Goal: Information Seeking & Learning: Find specific fact

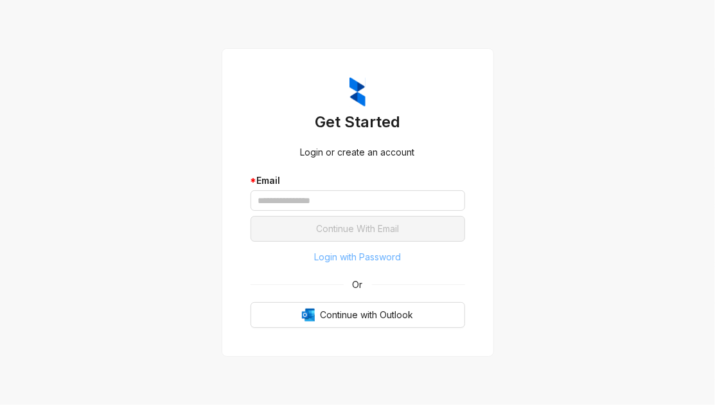
click at [362, 261] on span "Login with Password" at bounding box center [357, 257] width 87 height 14
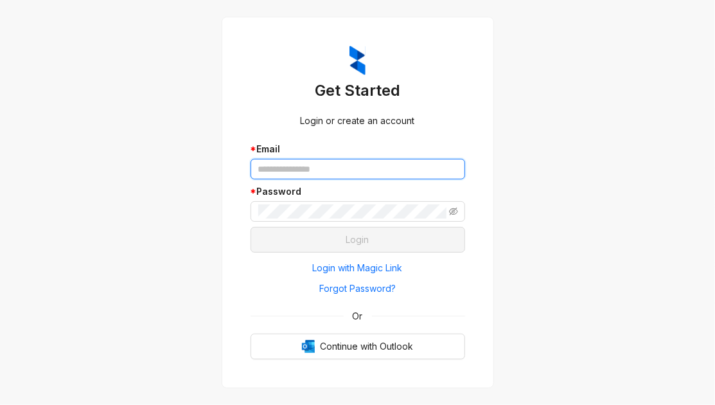
click at [337, 168] on input "text" at bounding box center [358, 169] width 215 height 21
paste input "**********"
type input "**********"
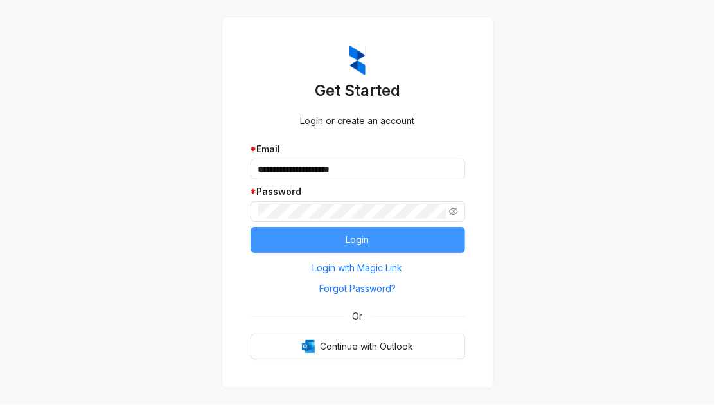
click at [290, 242] on button "Login" at bounding box center [358, 240] width 215 height 26
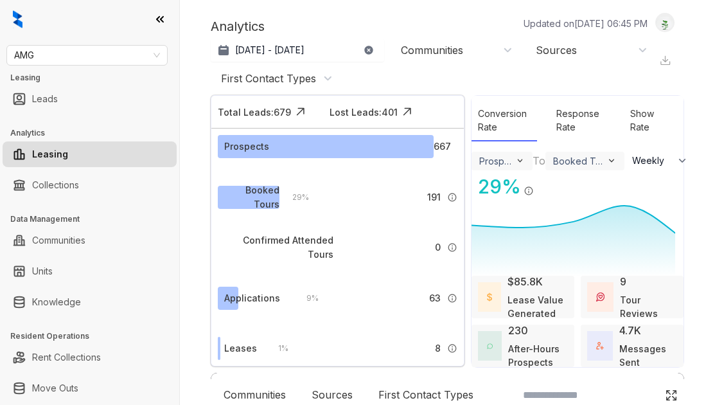
select select "******"
click at [41, 13] on div at bounding box center [89, 19] width 179 height 39
click at [72, 296] on link "Knowledge" at bounding box center [56, 302] width 49 height 26
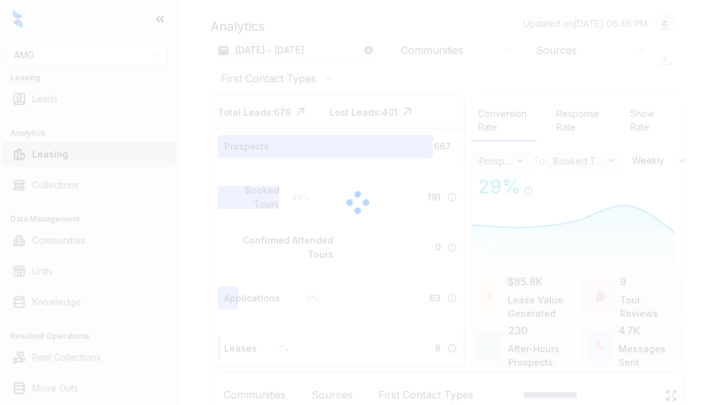
click at [50, 6] on div at bounding box center [357, 202] width 715 height 405
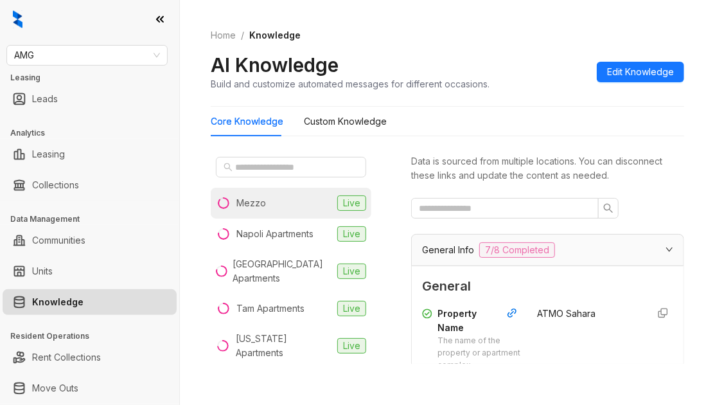
click at [253, 188] on li "Mezzo Live" at bounding box center [291, 203] width 161 height 31
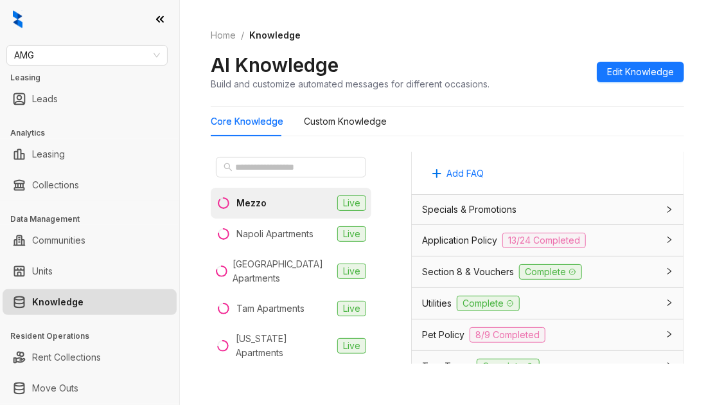
scroll to position [1241, 0]
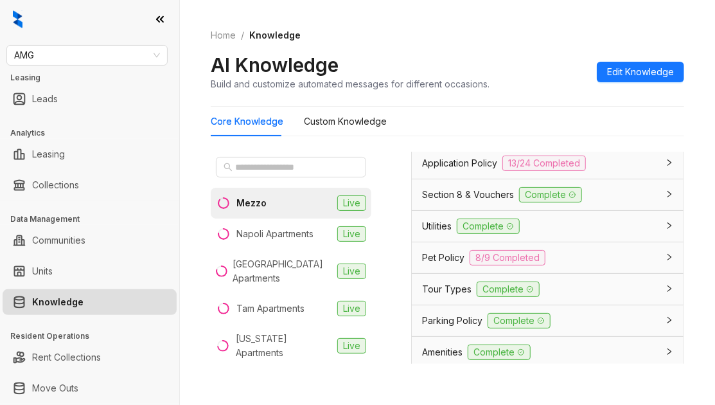
click at [472, 170] on span "Application Policy" at bounding box center [459, 163] width 75 height 14
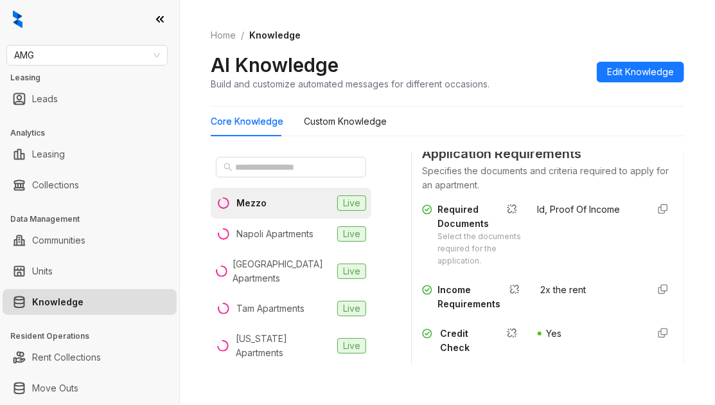
scroll to position [1434, 0]
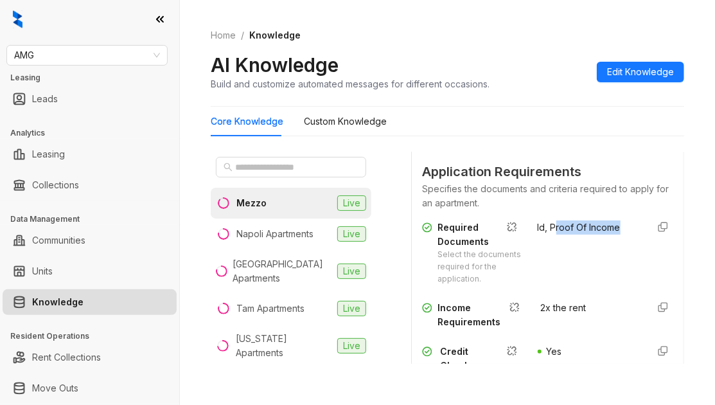
drag, startPoint x: 543, startPoint y: 297, endPoint x: 565, endPoint y: 309, distance: 24.7
click at [565, 285] on div "Id, Proof Of Income" at bounding box center [588, 252] width 100 height 65
click at [566, 285] on div "Id, Proof Of Income" at bounding box center [588, 252] width 100 height 65
drag, startPoint x: 566, startPoint y: 314, endPoint x: 542, endPoint y: 302, distance: 26.7
click at [542, 285] on div "Id, Proof Of Income" at bounding box center [588, 252] width 100 height 65
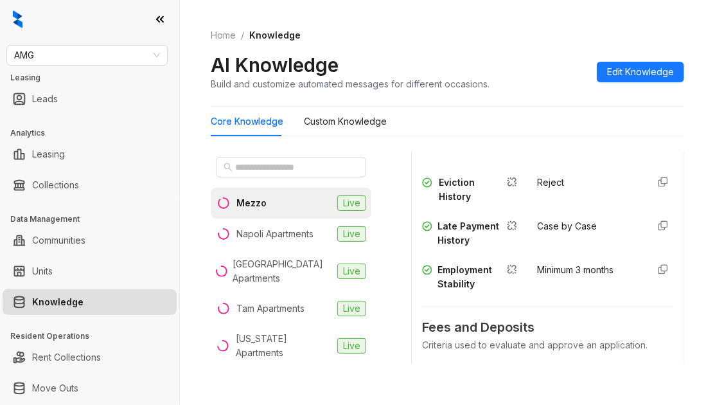
scroll to position [1755, 0]
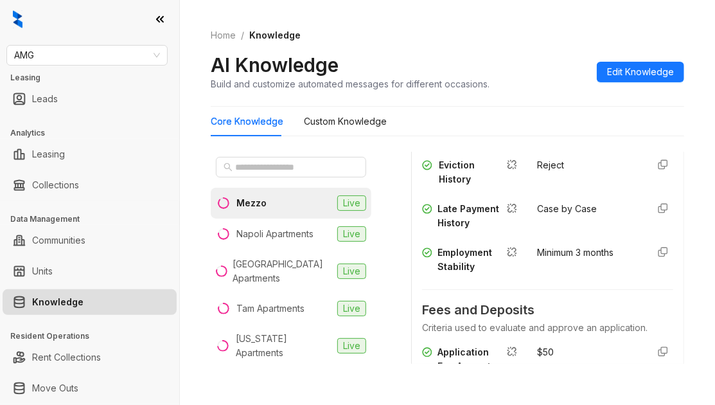
click at [39, 31] on div at bounding box center [89, 19] width 179 height 39
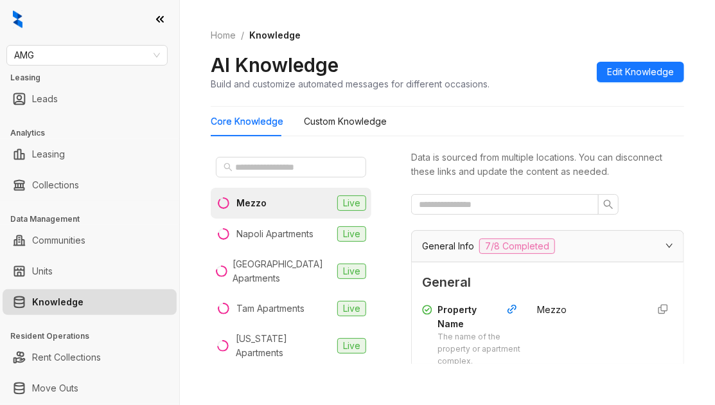
scroll to position [0, 0]
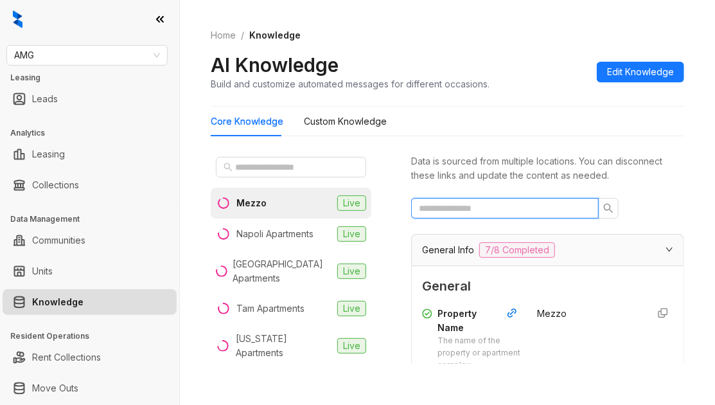
click at [519, 215] on input "text" at bounding box center [500, 208] width 162 height 14
type input "******"
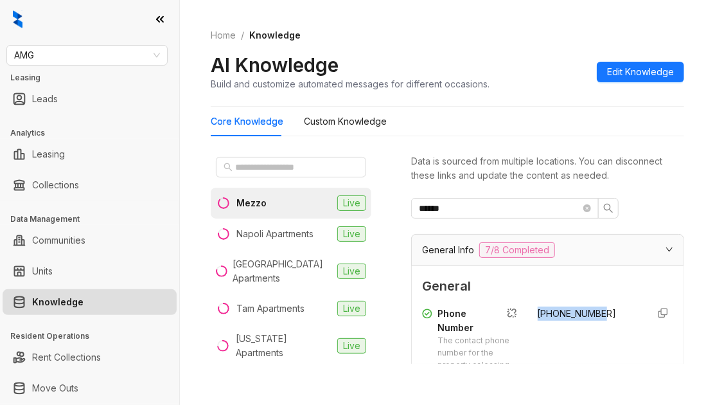
drag, startPoint x: 610, startPoint y: 331, endPoint x: 518, endPoint y: 332, distance: 91.9
click at [518, 332] on div "Phone Number The contact phone number for the property or leasing office. [PHON…" at bounding box center [547, 344] width 251 height 76
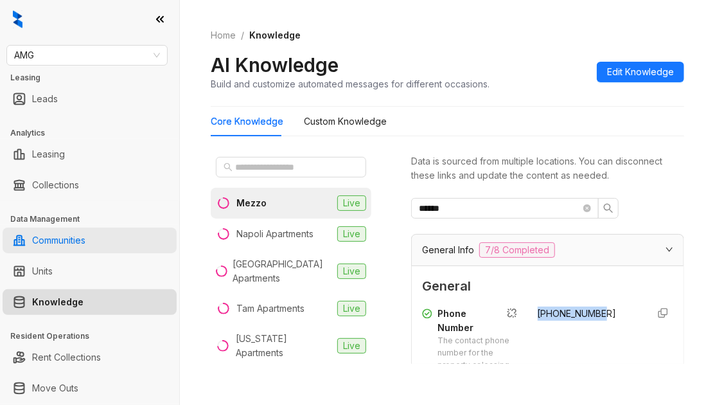
copy span "[PHONE_NUMBER]"
